Goal: Information Seeking & Learning: Compare options

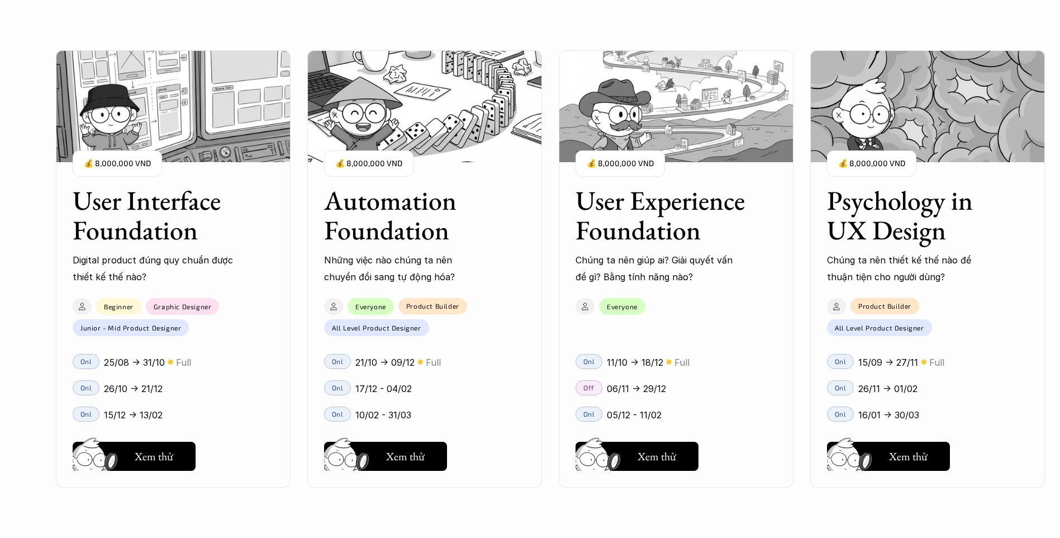
scroll to position [1174, 0]
click at [151, 460] on h5 "Xem thử" at bounding box center [154, 459] width 39 height 16
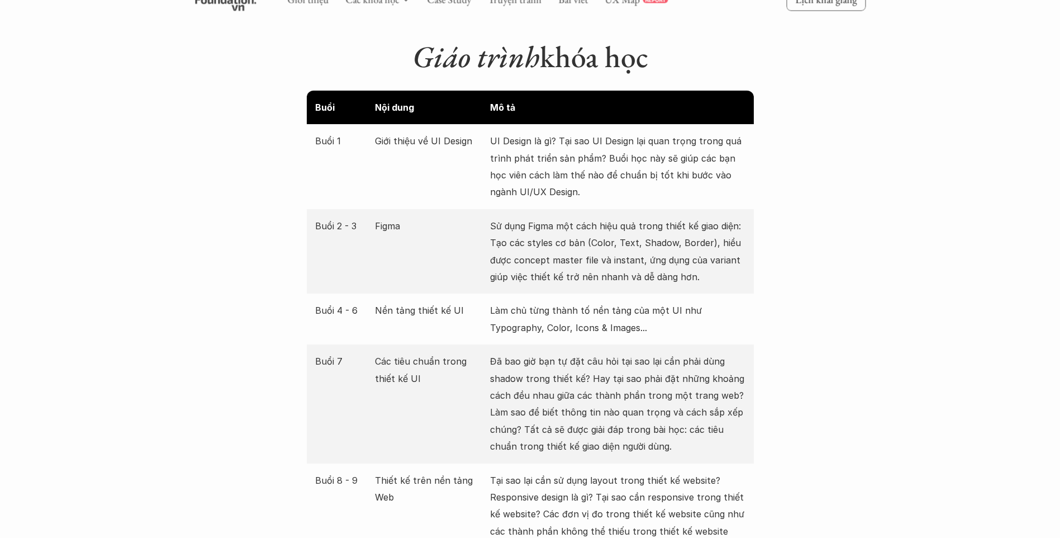
scroll to position [1453, 0]
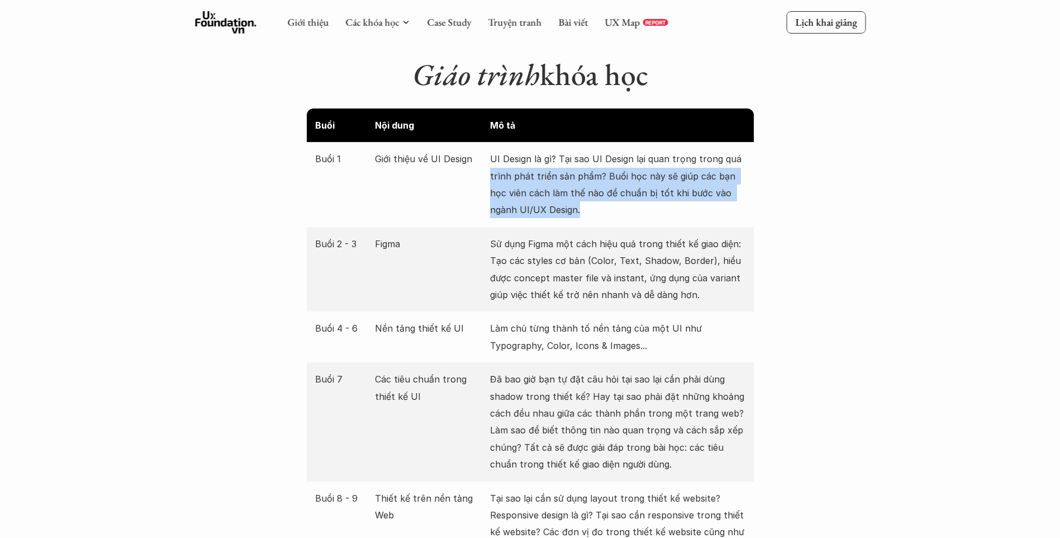
drag, startPoint x: 487, startPoint y: 159, endPoint x: 704, endPoint y: 189, distance: 218.3
click at [704, 189] on div "Buổi 1 Giới thiệu về UI Design UI Design là gì? Tại sao UI Design lại quan trọn…" at bounding box center [530, 184] width 447 height 85
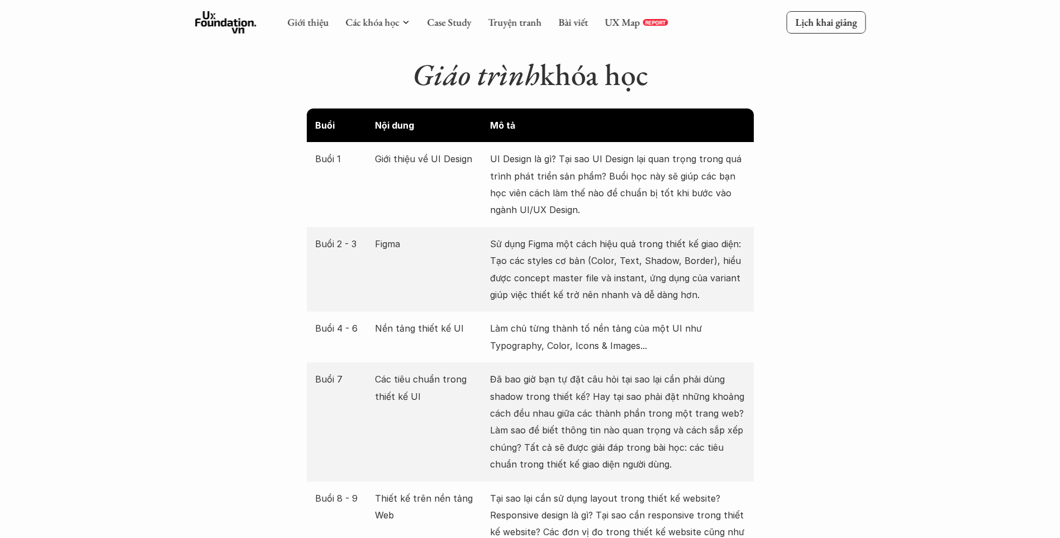
drag, startPoint x: 704, startPoint y: 189, endPoint x: 588, endPoint y: 221, distance: 120.0
click at [588, 235] on p "Sử dụng Figma một cách hiệu quả trong thiết kế giao diện: Tạo các styles cơ bản…" at bounding box center [617, 269] width 255 height 68
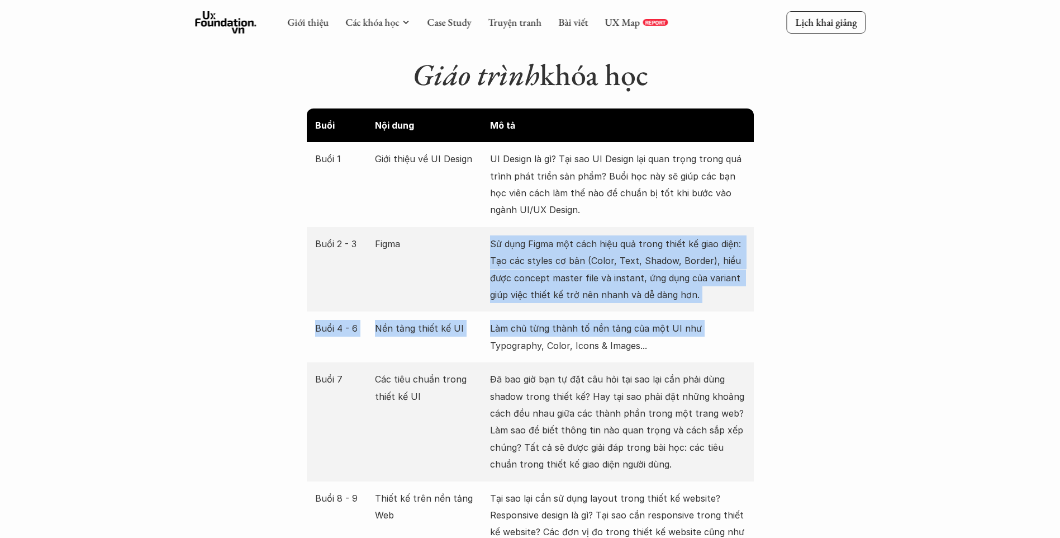
drag, startPoint x: 500, startPoint y: 223, endPoint x: 750, endPoint y: 300, distance: 261.3
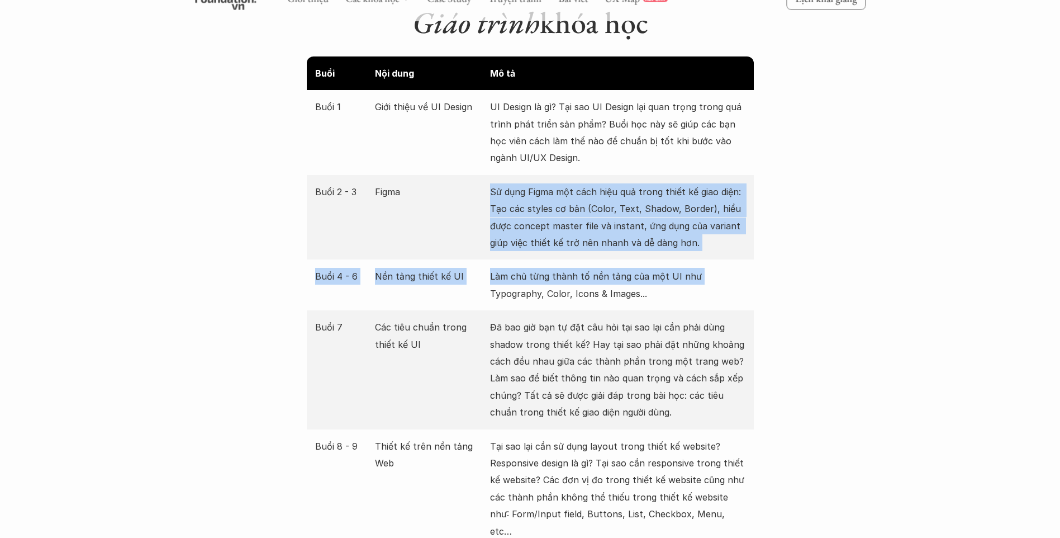
scroll to position [1677, 0]
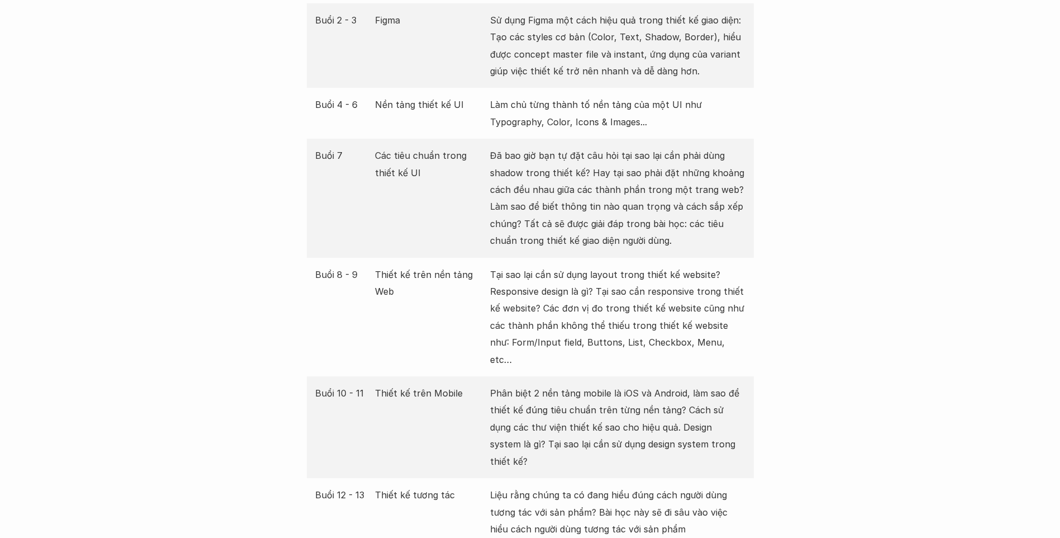
click at [545, 147] on p "Đã bao giờ bạn tự đặt câu hỏi tại sao lại cần phải dùng shadow trong thiết kế? …" at bounding box center [617, 198] width 255 height 102
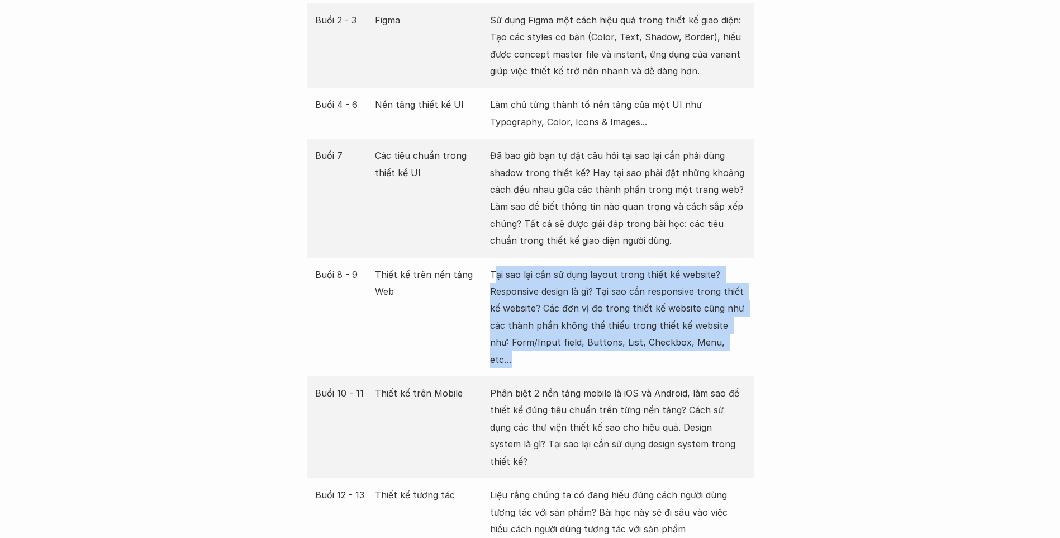
drag, startPoint x: 495, startPoint y: 256, endPoint x: 760, endPoint y: 329, distance: 275.4
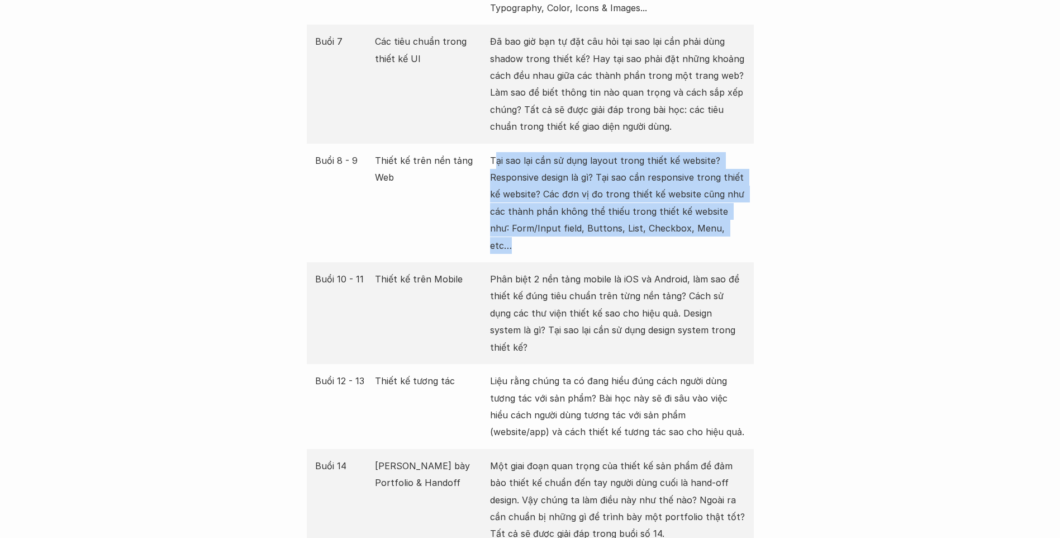
scroll to position [2012, 0]
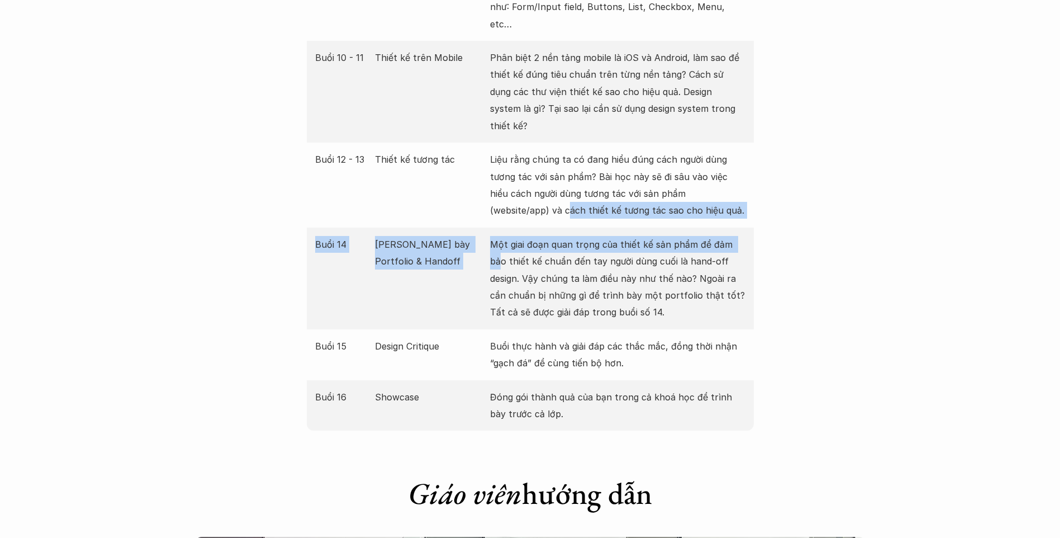
drag, startPoint x: 493, startPoint y: 171, endPoint x: 735, endPoint y: 191, distance: 242.3
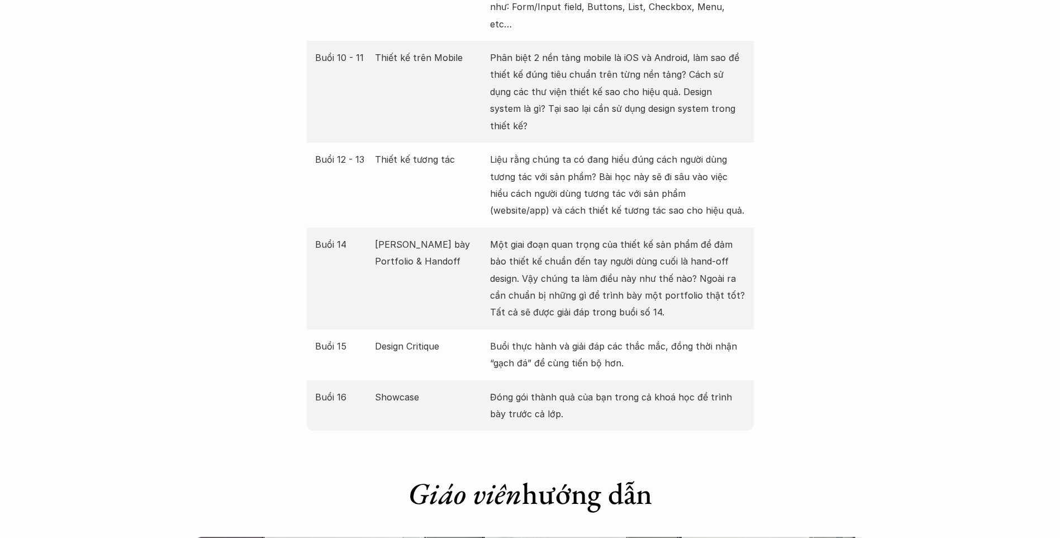
drag, startPoint x: 735, startPoint y: 191, endPoint x: 539, endPoint y: 262, distance: 207.6
click at [539, 262] on p "Một giai đoạn quan trọng của thiết kế sản phẩm để đảm bảo thiết kế chuẩn đến ta…" at bounding box center [617, 278] width 255 height 85
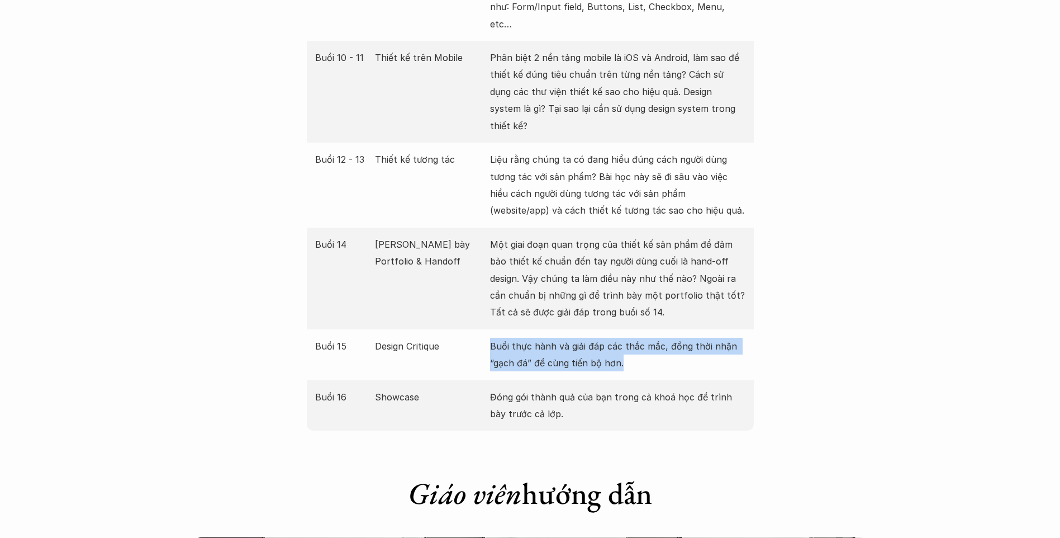
drag, startPoint x: 518, startPoint y: 293, endPoint x: 687, endPoint y: 310, distance: 169.6
click at [687, 329] on div "Buổi 15 Design Critique Buổi thực hành và giải đáp các thắc mắc, đồng thời nhận…" at bounding box center [530, 354] width 447 height 51
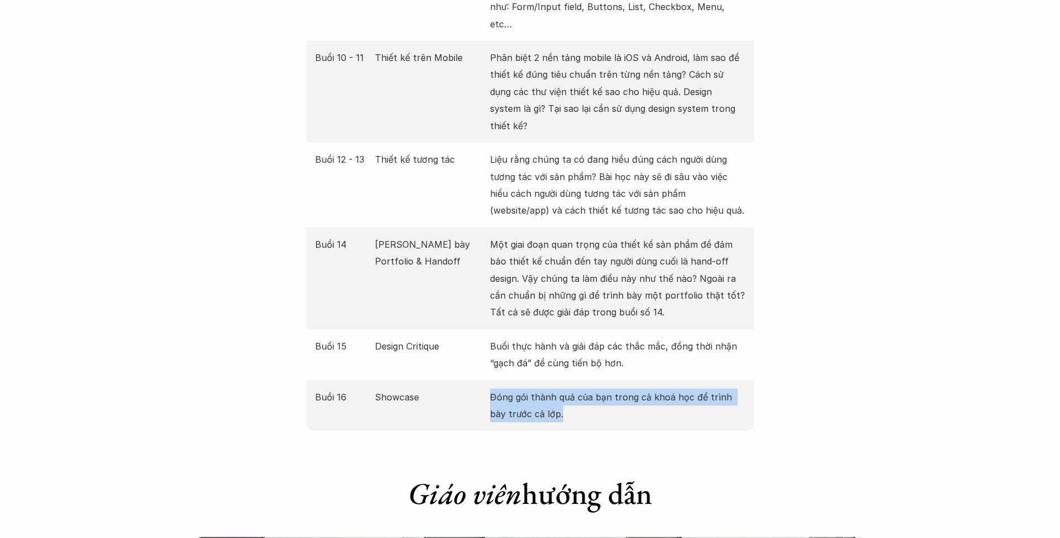
drag, startPoint x: 487, startPoint y: 342, endPoint x: 705, endPoint y: 376, distance: 220.0
click at [705, 380] on div "Buổi 16 Showcase Đóng gói thành quả của bạn trong cả khoá học để trình bày trướ…" at bounding box center [530, 405] width 447 height 51
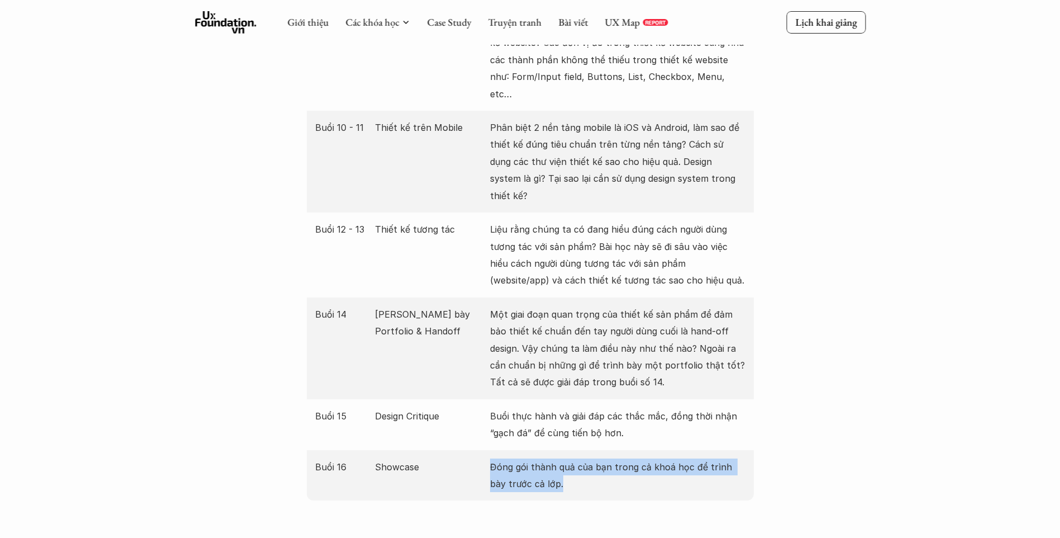
scroll to position [1789, 0]
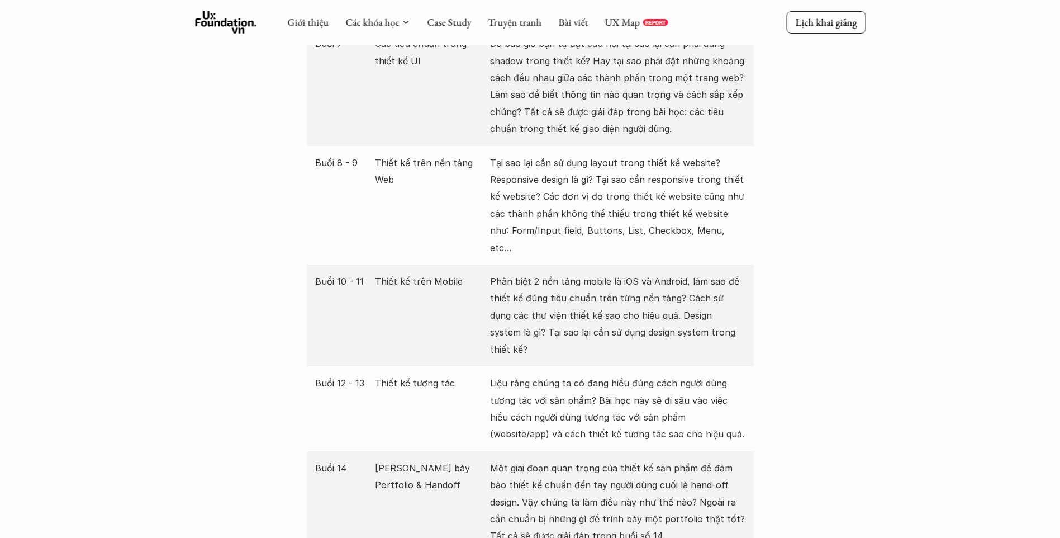
click at [586, 220] on p "Tại sao lại cần sử dụng layout trong thiết kế website? Responsive design là gì?…" at bounding box center [617, 205] width 255 height 102
drag, startPoint x: 566, startPoint y: 212, endPoint x: 537, endPoint y: 184, distance: 40.3
click at [537, 184] on p "Tại sao lại cần sử dụng layout trong thiết kế website? Responsive design là gì?…" at bounding box center [617, 205] width 255 height 102
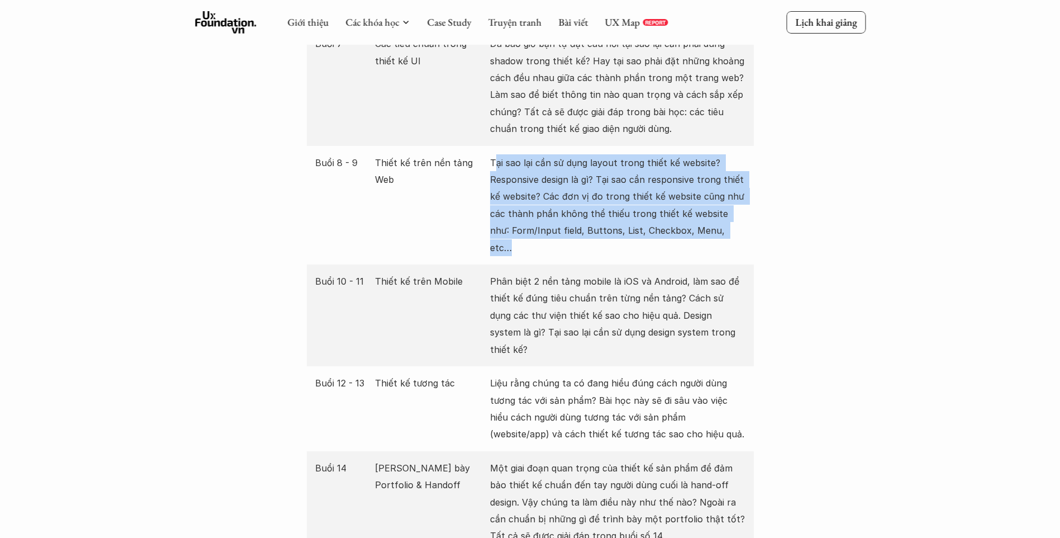
drag, startPoint x: 494, startPoint y: 139, endPoint x: 789, endPoint y: 226, distance: 308.3
click at [789, 226] on div "Giới thiệu Các khóa học Case Study Truyện tranh Bài viết UX Map REPORT Lịch kha…" at bounding box center [530, 494] width 1060 height 4567
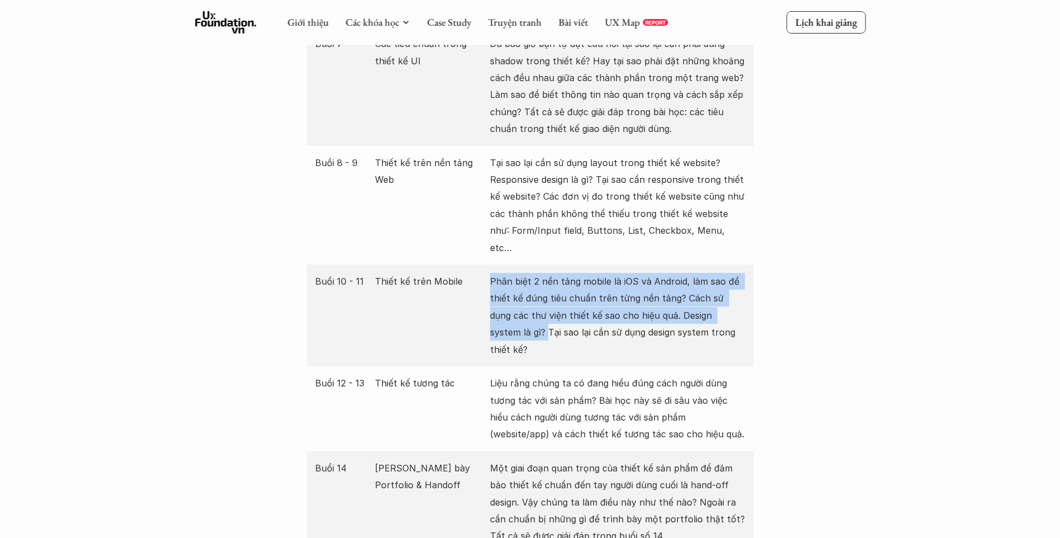
drag, startPoint x: 499, startPoint y: 249, endPoint x: 755, endPoint y: 274, distance: 257.3
click at [755, 274] on div "Giới thiệu Các khóa học Case Study Truyện tranh Bài viết UX Map REPORT Lịch kha…" at bounding box center [530, 494] width 1060 height 4567
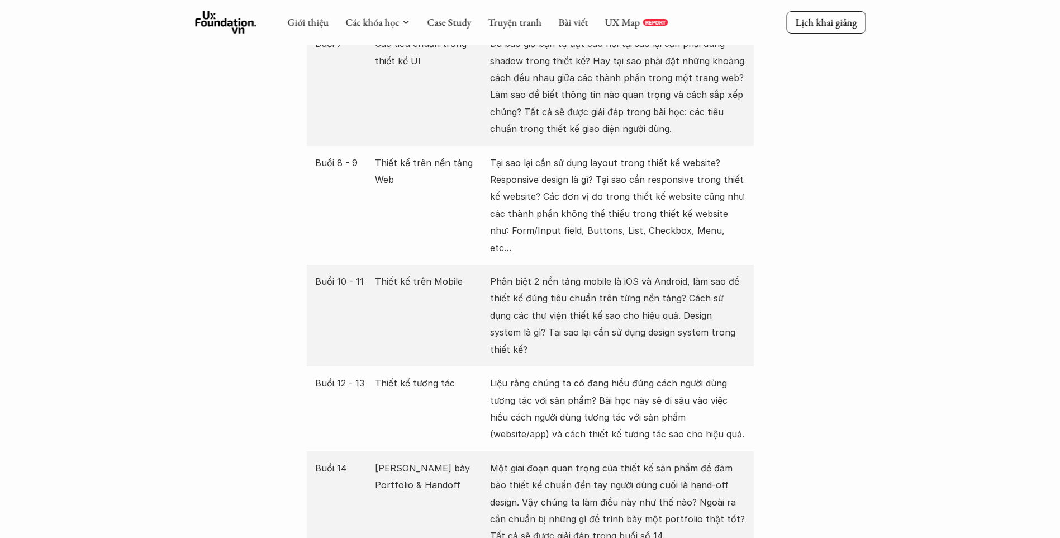
click at [592, 292] on p "Phân biệt 2 nền tảng mobile là iOS và Android, làm sao để thiết kế đúng tiêu ch…" at bounding box center [617, 315] width 255 height 85
drag, startPoint x: 510, startPoint y: 293, endPoint x: 732, endPoint y: 302, distance: 221.6
click at [732, 302] on p "Phân biệt 2 nền tảng mobile là iOS và Android, làm sao để thiết kế đúng tiêu ch…" at bounding box center [617, 315] width 255 height 85
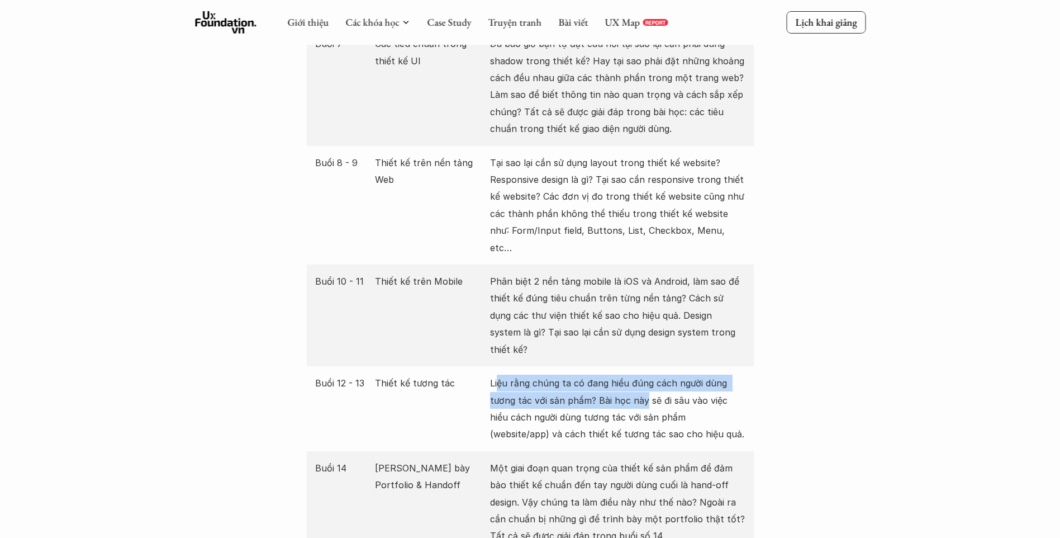
drag, startPoint x: 498, startPoint y: 340, endPoint x: 646, endPoint y: 342, distance: 148.1
click at [646, 375] on p "Liệu rằng chúng ta có đang hiểu đúng cách người dùng tương tác với sản phẩm? Bà…" at bounding box center [617, 409] width 255 height 68
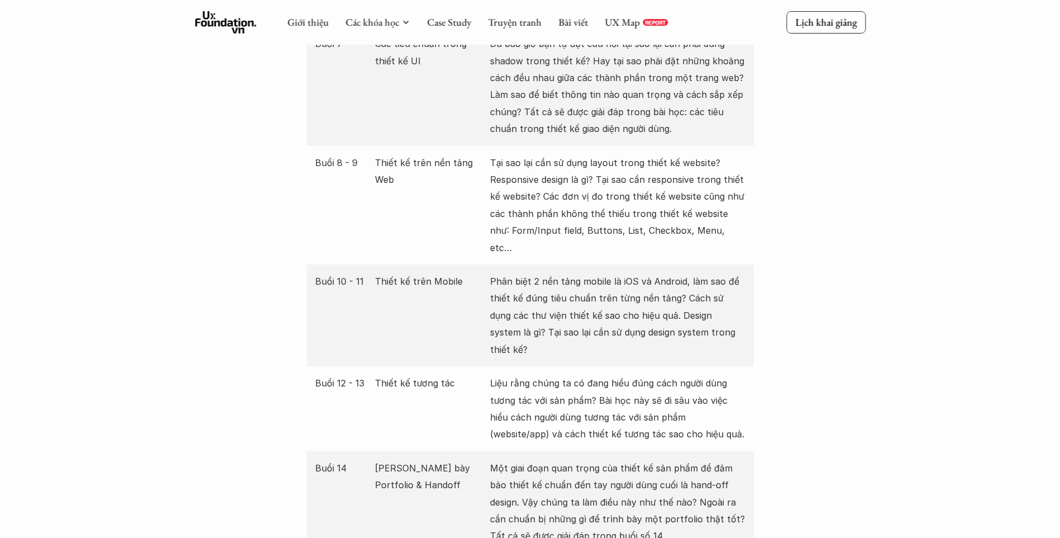
drag, startPoint x: 646, startPoint y: 342, endPoint x: 528, endPoint y: 389, distance: 127.0
click at [528, 389] on p "Liệu rằng chúng ta có đang hiểu đúng cách người dùng tương tác với sản phẩm? Bà…" at bounding box center [617, 409] width 255 height 68
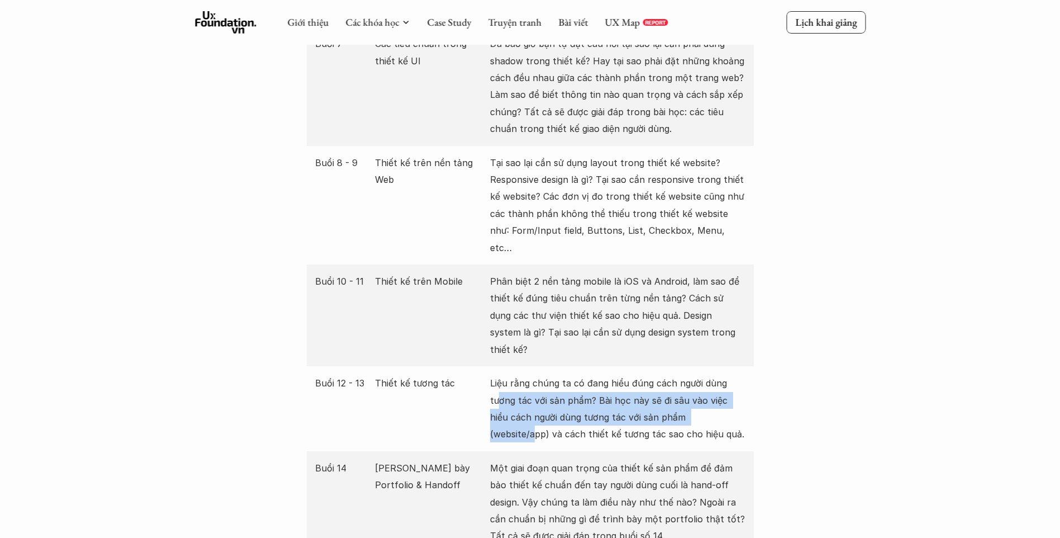
drag, startPoint x: 496, startPoint y: 349, endPoint x: 710, endPoint y: 371, distance: 215.1
click at [710, 375] on p "Liệu rằng chúng ta có đang hiểu đúng cách người dùng tương tác với sản phẩm? Bà…" at bounding box center [617, 409] width 255 height 68
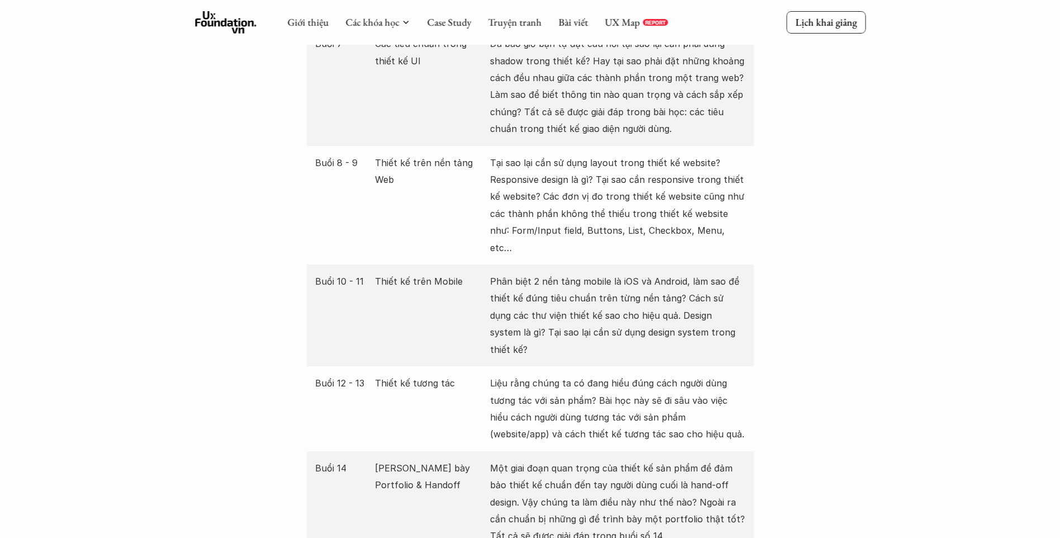
drag, startPoint x: 546, startPoint y: 382, endPoint x: 524, endPoint y: 382, distance: 21.2
click at [545, 382] on p "Liệu rằng chúng ta có đang hiểu đúng cách người dùng tương tác với sản phẩm? Bà…" at bounding box center [617, 409] width 255 height 68
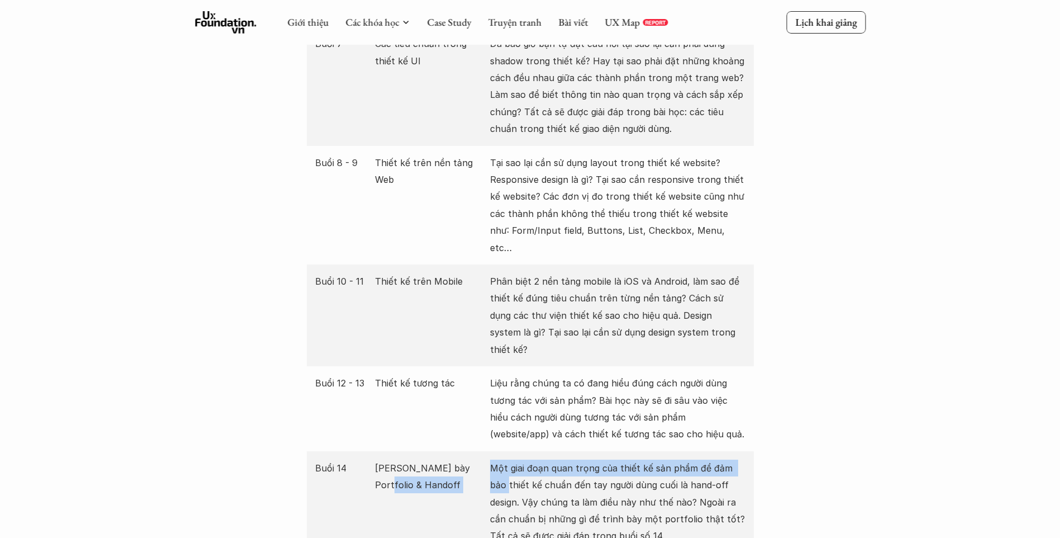
drag, startPoint x: 487, startPoint y: 423, endPoint x: 714, endPoint y: 425, distance: 227.0
click at [716, 451] on div "Buổi 14 Trình bày Portfolio & Handoff Một giai đoạn quan trọng của thiết kế sản…" at bounding box center [530, 502] width 447 height 102
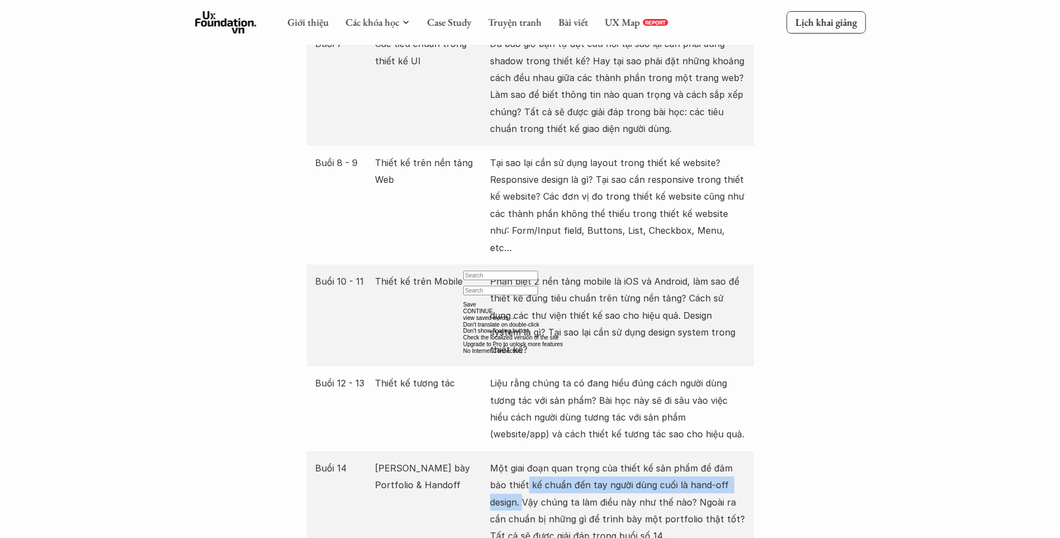
drag, startPoint x: 510, startPoint y: 434, endPoint x: 743, endPoint y: 437, distance: 233.1
click at [743, 459] on p "Một giai đoạn quan trọng của thiết kế sản phẩm để đảm bảo thiết kế chuẩn đến ta…" at bounding box center [617, 501] width 255 height 85
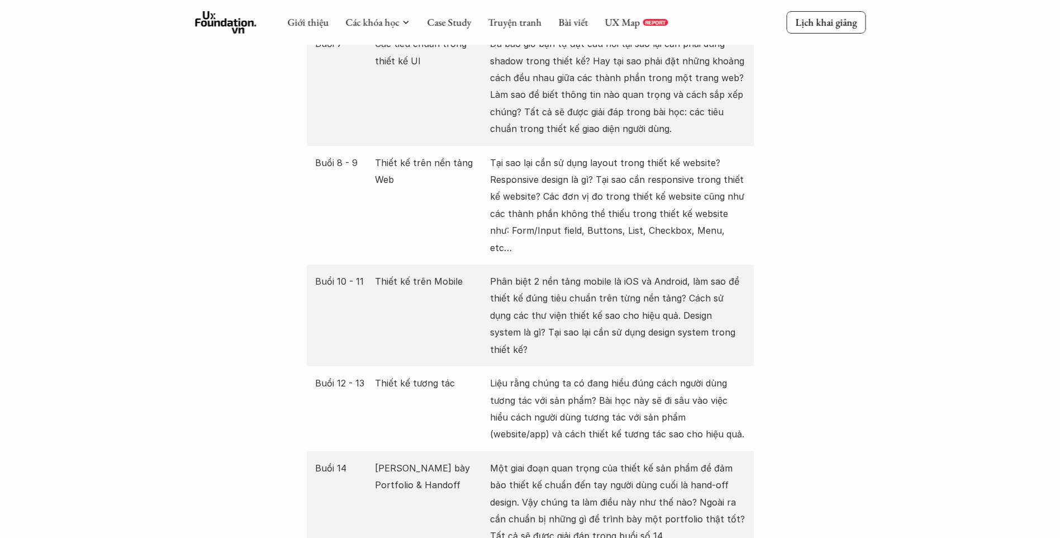
click at [574, 464] on p "Một giai đoạn quan trọng của thiết kế sản phẩm để đảm bảo thiết kế chuẩn đến ta…" at bounding box center [617, 501] width 255 height 85
drag, startPoint x: 576, startPoint y: 452, endPoint x: 740, endPoint y: 449, distance: 163.8
click at [740, 459] on p "Một giai đoạn quan trọng của thiết kế sản phẩm để đảm bảo thiết kế chuẩn đến ta…" at bounding box center [617, 501] width 255 height 85
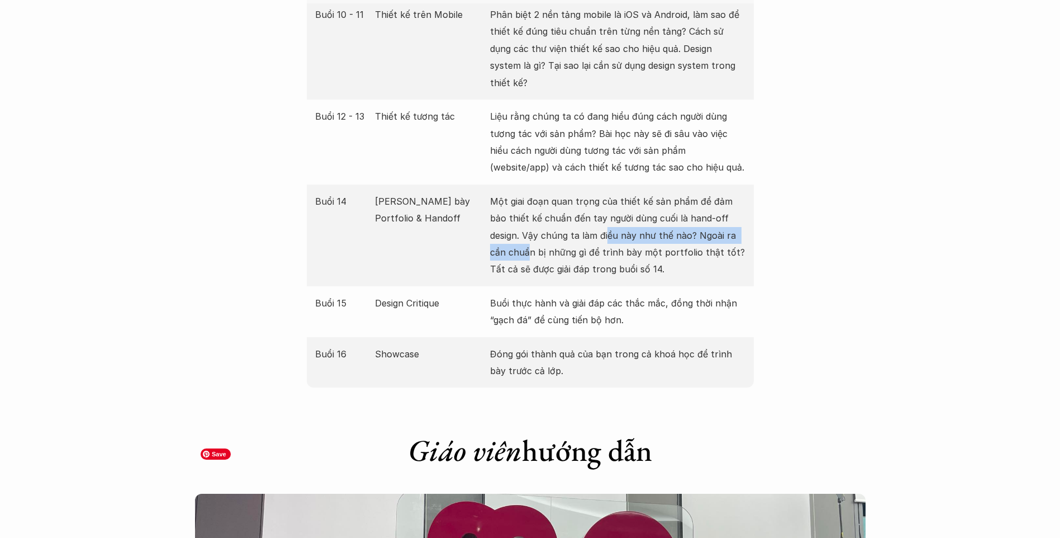
scroll to position [2068, 0]
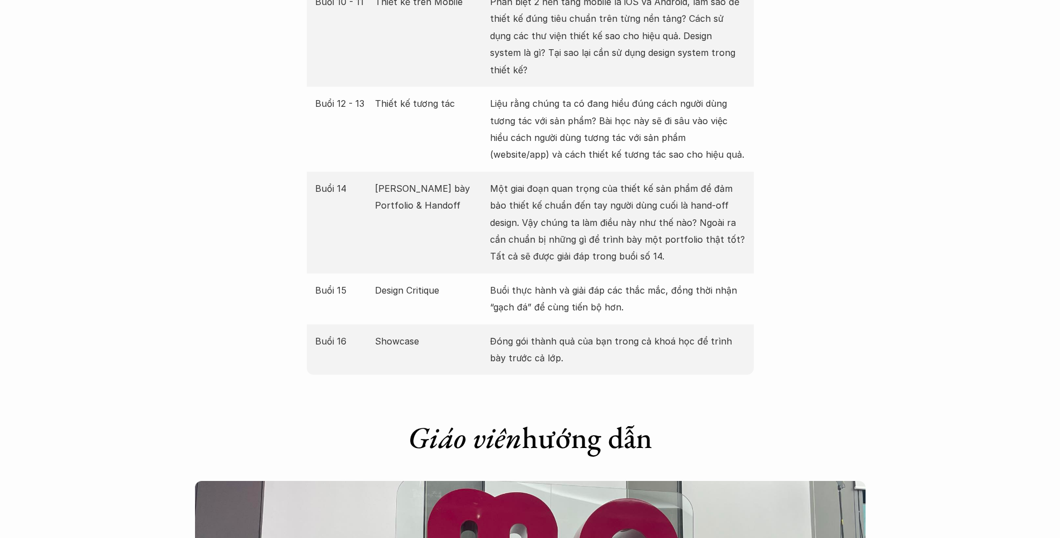
click at [591, 182] on p "Một giai đoạn quan trọng của thiết kế sản phẩm để đảm bảo thiết kế chuẩn đến ta…" at bounding box center [617, 222] width 255 height 85
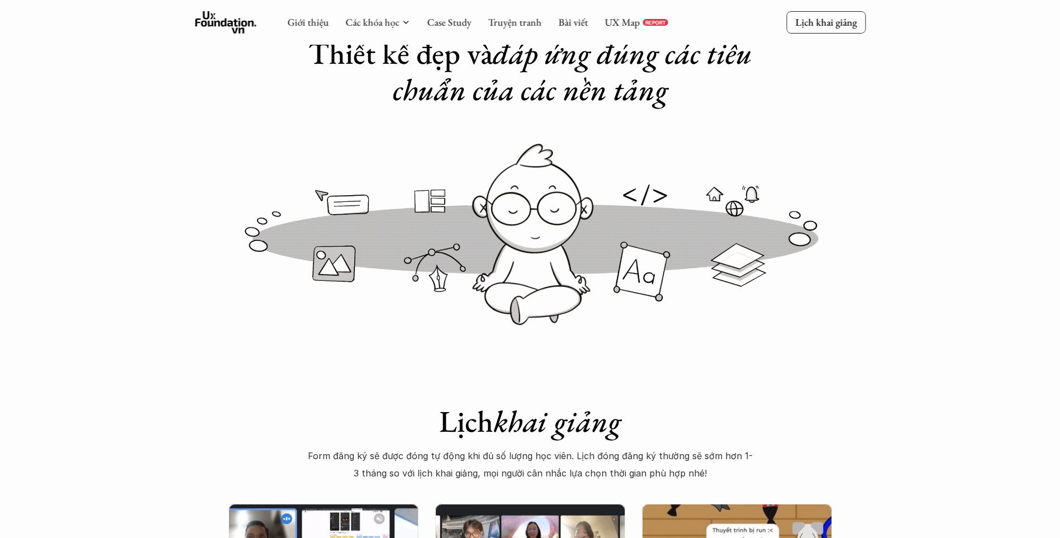
scroll to position [0, 0]
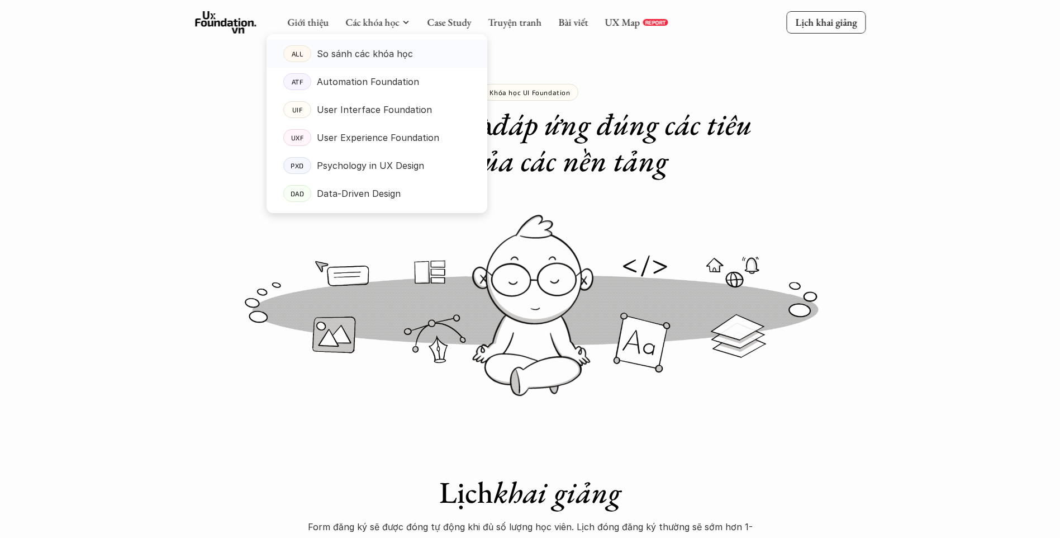
click at [377, 46] on p "So sánh các khóa học" at bounding box center [365, 53] width 96 height 17
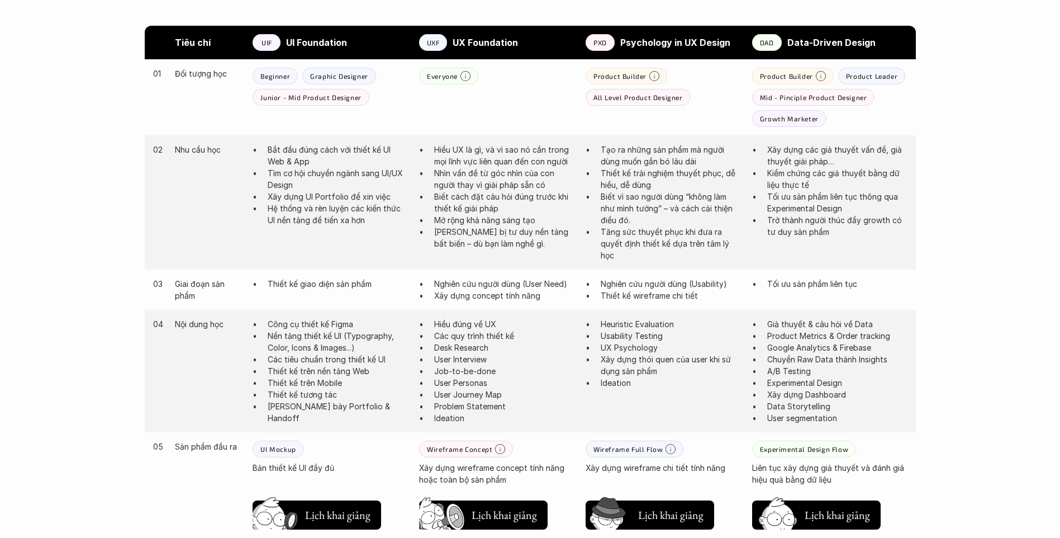
scroll to position [615, 0]
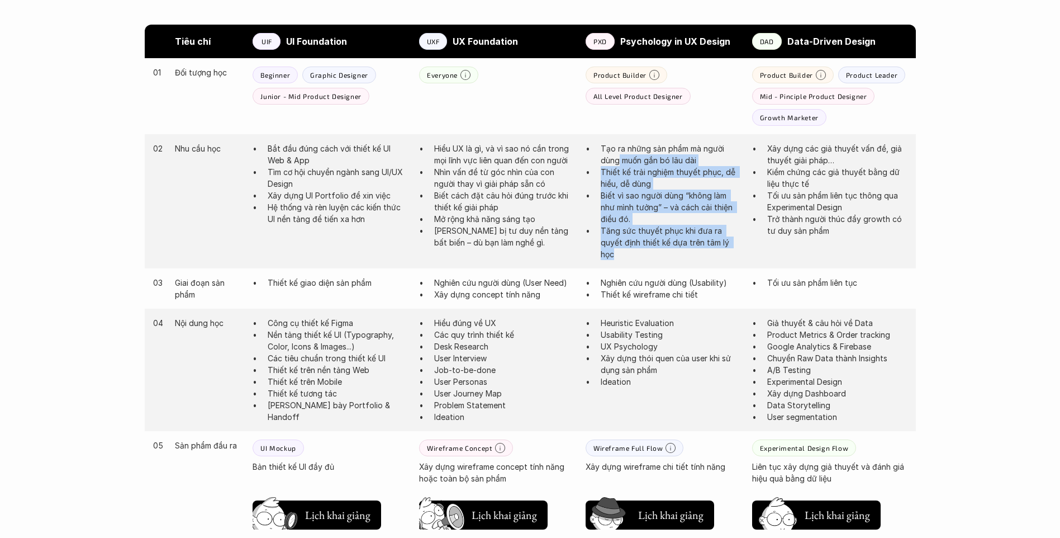
drag, startPoint x: 618, startPoint y: 159, endPoint x: 661, endPoint y: 255, distance: 105.3
click at [661, 255] on ul "Tạo ra những sản phẩm mà người dùng muốn gắn bó lâu dài Thiết kế trải nghiệm th…" at bounding box center [663, 201] width 155 height 117
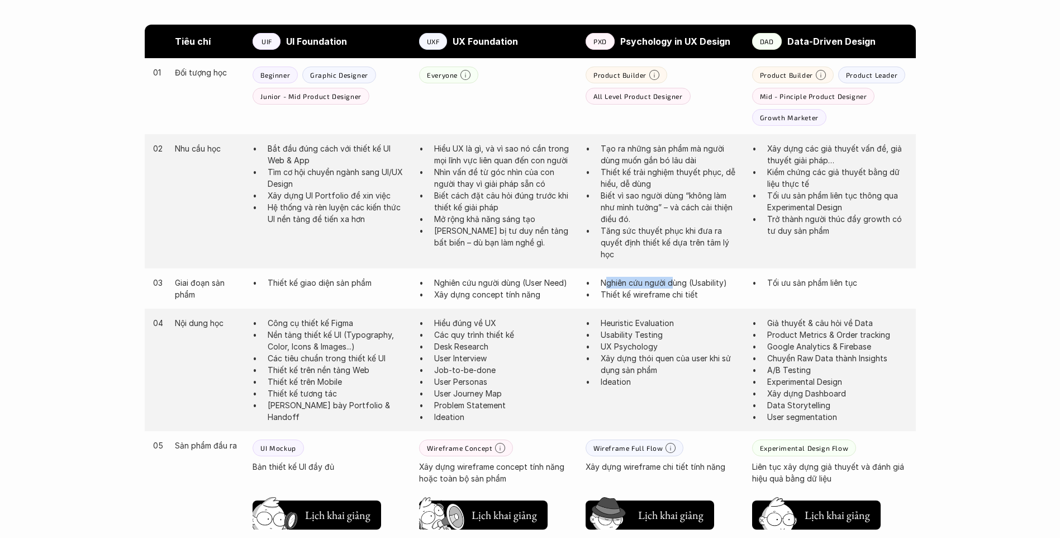
drag, startPoint x: 661, startPoint y: 255, endPoint x: 674, endPoint y: 283, distance: 31.0
click at [674, 283] on p "Nghiên cứu người dùng (Usability)" at bounding box center [671, 283] width 140 height 12
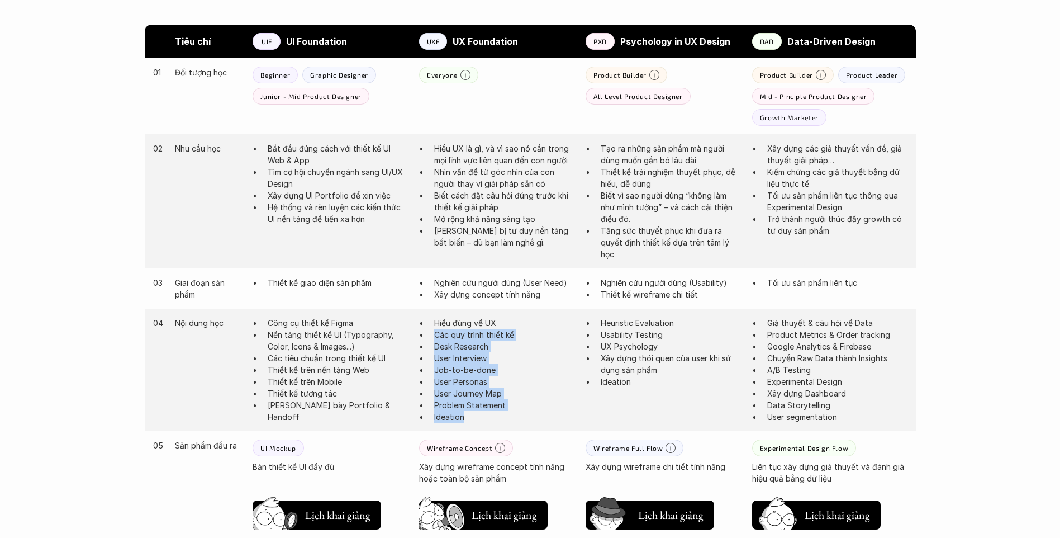
drag, startPoint x: 433, startPoint y: 338, endPoint x: 550, endPoint y: 420, distance: 142.5
click at [550, 420] on ul "Hiểu đúng về UX Các quy trình thiết kế Desk Research User Interview Job-to-be-d…" at bounding box center [496, 370] width 155 height 106
drag, startPoint x: 550, startPoint y: 420, endPoint x: 657, endPoint y: 354, distance: 125.2
click at [657, 354] on p "Xây dựng thói quen của user khi sử dụng sản phẩm" at bounding box center [671, 363] width 140 height 23
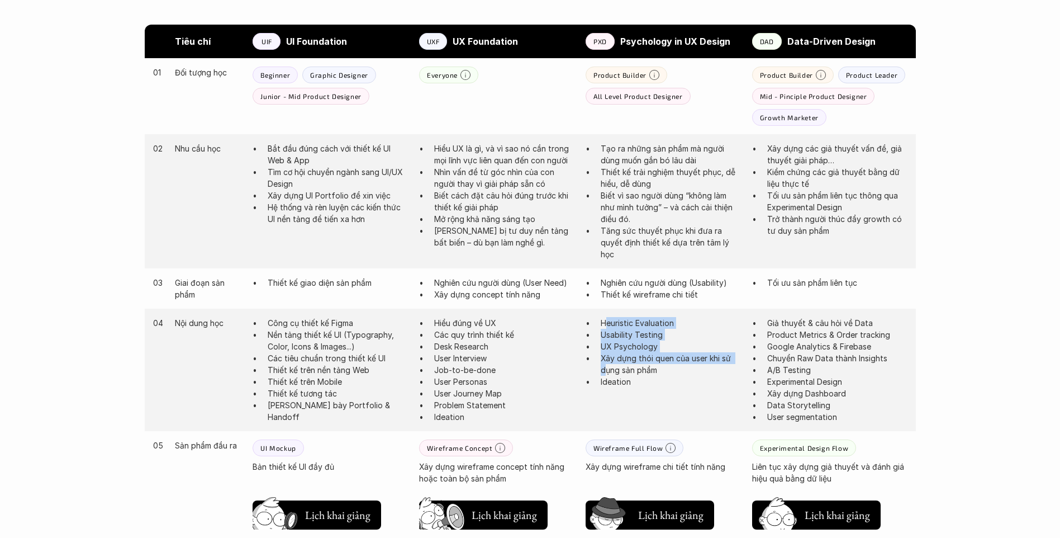
drag, startPoint x: 608, startPoint y: 321, endPoint x: 607, endPoint y: 368, distance: 47.5
click at [607, 368] on ul "Heuristic Evaluation Usability Testing UX Psychology Xây dựng thói quen của use…" at bounding box center [663, 352] width 155 height 70
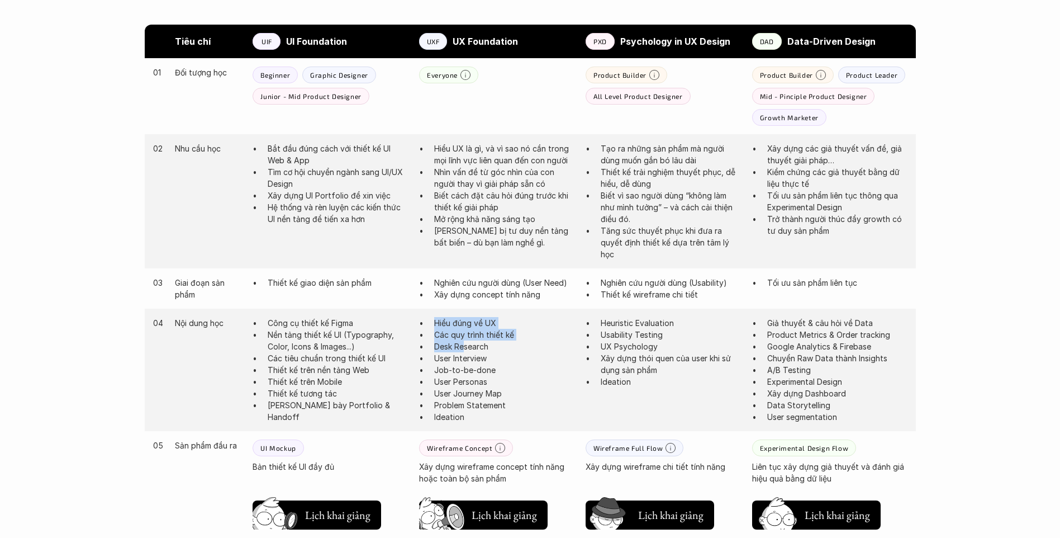
drag, startPoint x: 430, startPoint y: 320, endPoint x: 466, endPoint y: 343, distance: 42.3
click at [465, 343] on ul "Hiểu đúng về UX Các quy trình thiết kế Desk Research User Interview Job-to-be-d…" at bounding box center [496, 370] width 155 height 106
drag, startPoint x: 603, startPoint y: 350, endPoint x: 713, endPoint y: 375, distance: 112.8
click at [713, 375] on ul "Heuristic Evaluation Usability Testing UX Psychology Xây dựng thói quen của use…" at bounding box center [663, 352] width 155 height 70
click at [618, 386] on p "Ideation" at bounding box center [671, 382] width 140 height 12
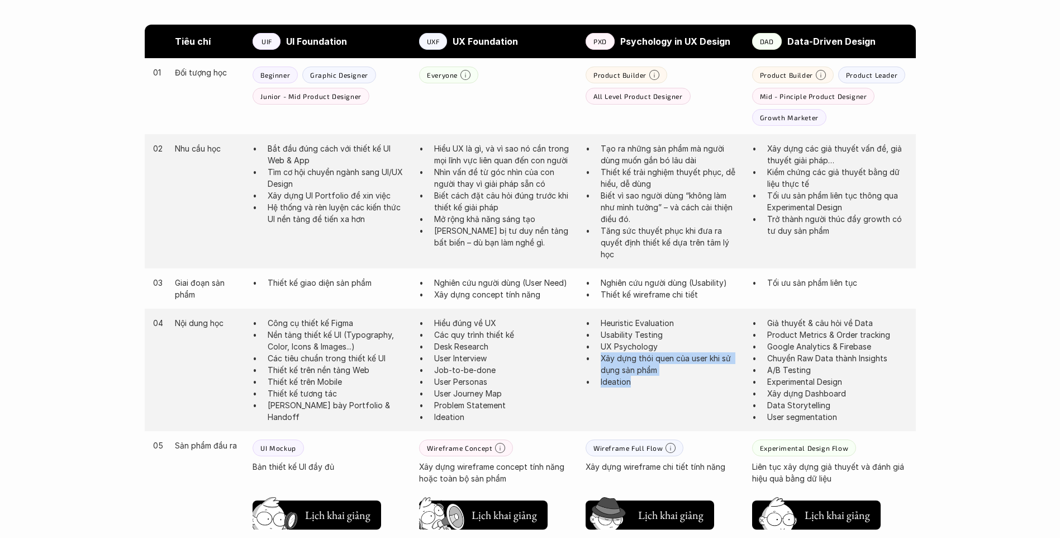
drag, startPoint x: 595, startPoint y: 359, endPoint x: 718, endPoint y: 381, distance: 124.9
click at [718, 381] on ul "Heuristic Evaluation Usability Testing UX Psychology Xây dựng thói quen của use…" at bounding box center [663, 352] width 155 height 70
click at [800, 206] on p "Tối ưu sản phẩm liên tục thông qua Experimental Design" at bounding box center [837, 200] width 140 height 23
drag, startPoint x: 779, startPoint y: 96, endPoint x: 868, endPoint y: 110, distance: 90.1
click at [868, 110] on div "Product Builder Product Leader Mid - Pinciple Product Designer Growth Marketer" at bounding box center [829, 96] width 155 height 59
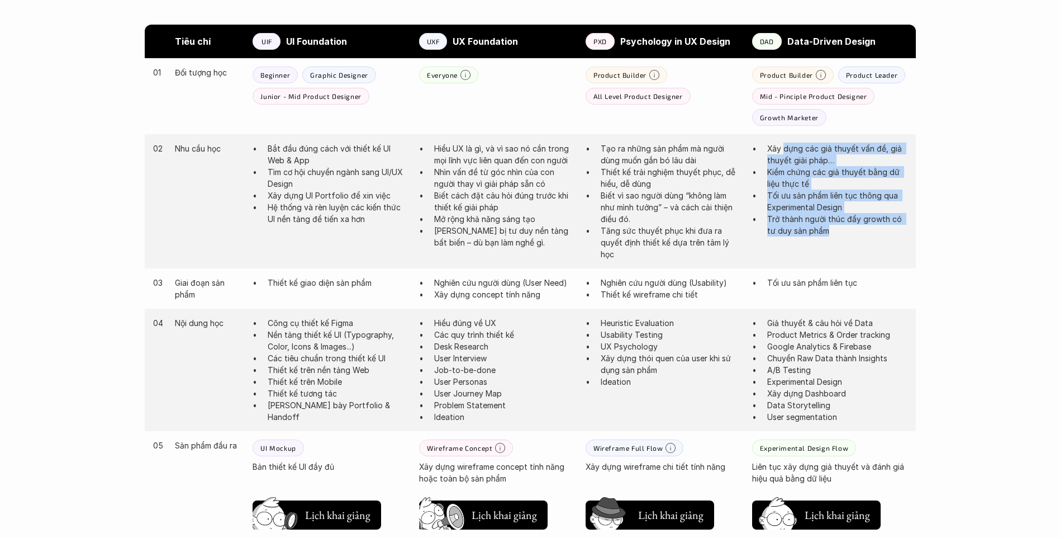
drag, startPoint x: 797, startPoint y: 153, endPoint x: 843, endPoint y: 228, distance: 87.8
click at [843, 228] on ul "Xây dựng các giả thuyết vấn đề, giả thuyết giải pháp… Kiểm chứng các giả thuyết…" at bounding box center [829, 190] width 155 height 94
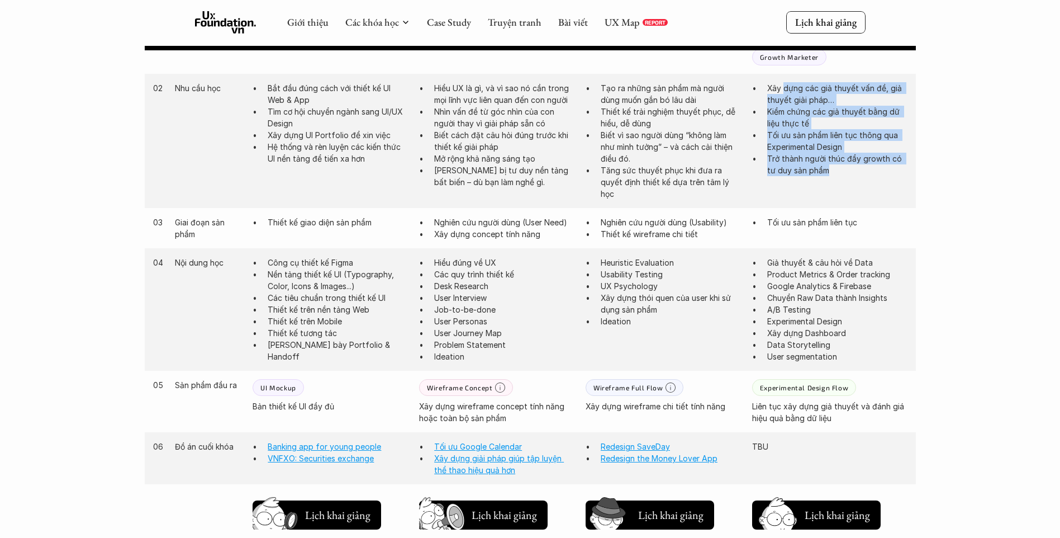
scroll to position [671, 0]
